Goal: Information Seeking & Learning: Learn about a topic

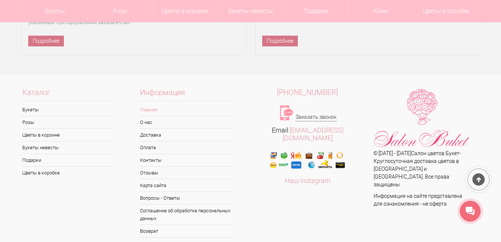
scroll to position [5036, 0]
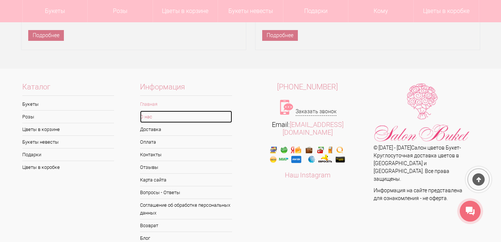
click at [148, 111] on link "О нас" at bounding box center [186, 117] width 92 height 12
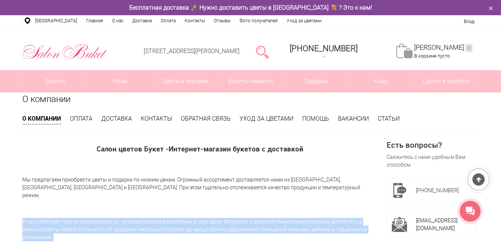
drag, startPoint x: 141, startPoint y: 243, endPoint x: 137, endPoint y: 252, distance: 9.5
